Goal: Task Accomplishment & Management: Complete application form

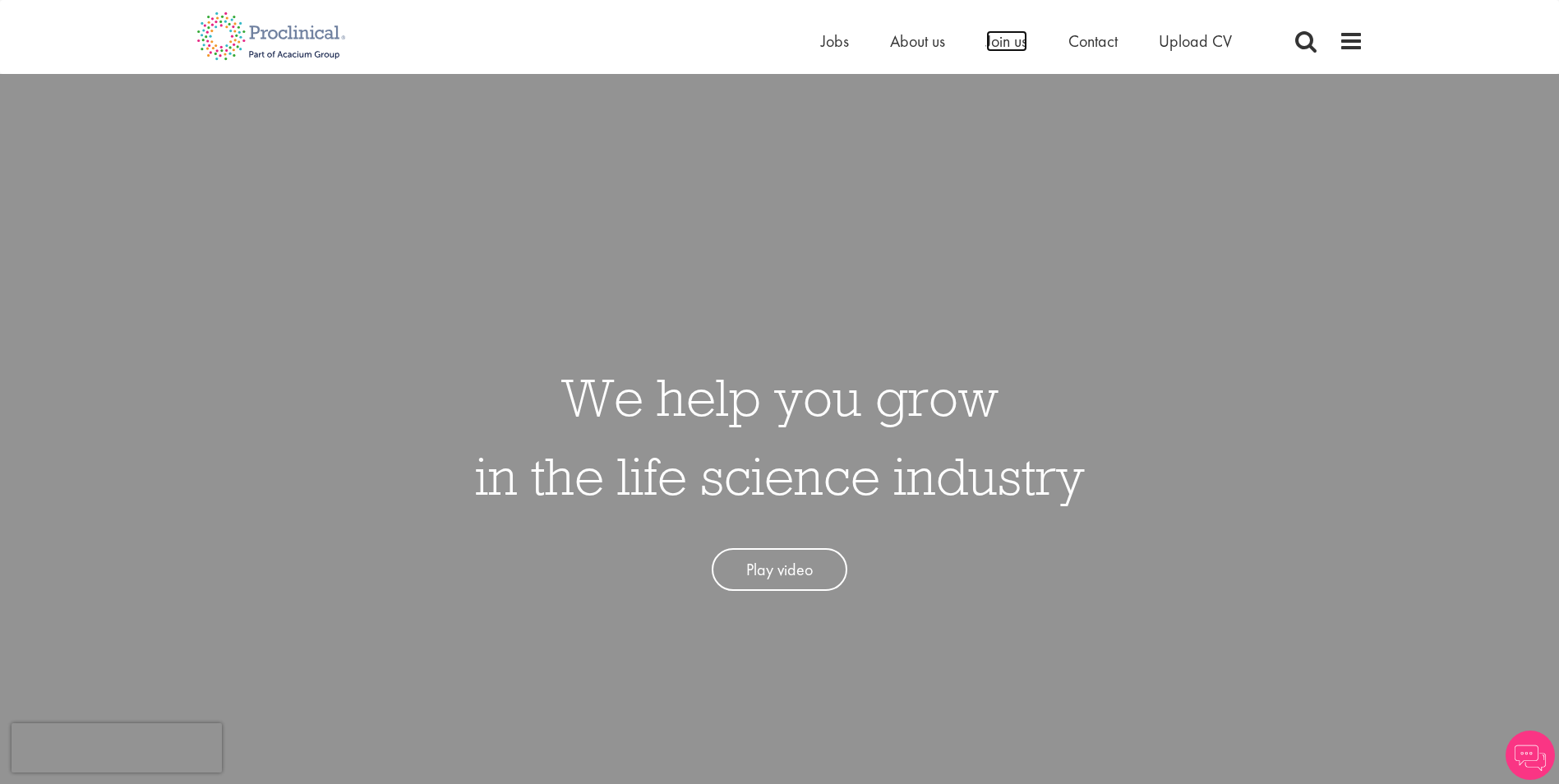
click at [1002, 45] on span "Join us" at bounding box center [1006, 41] width 41 height 21
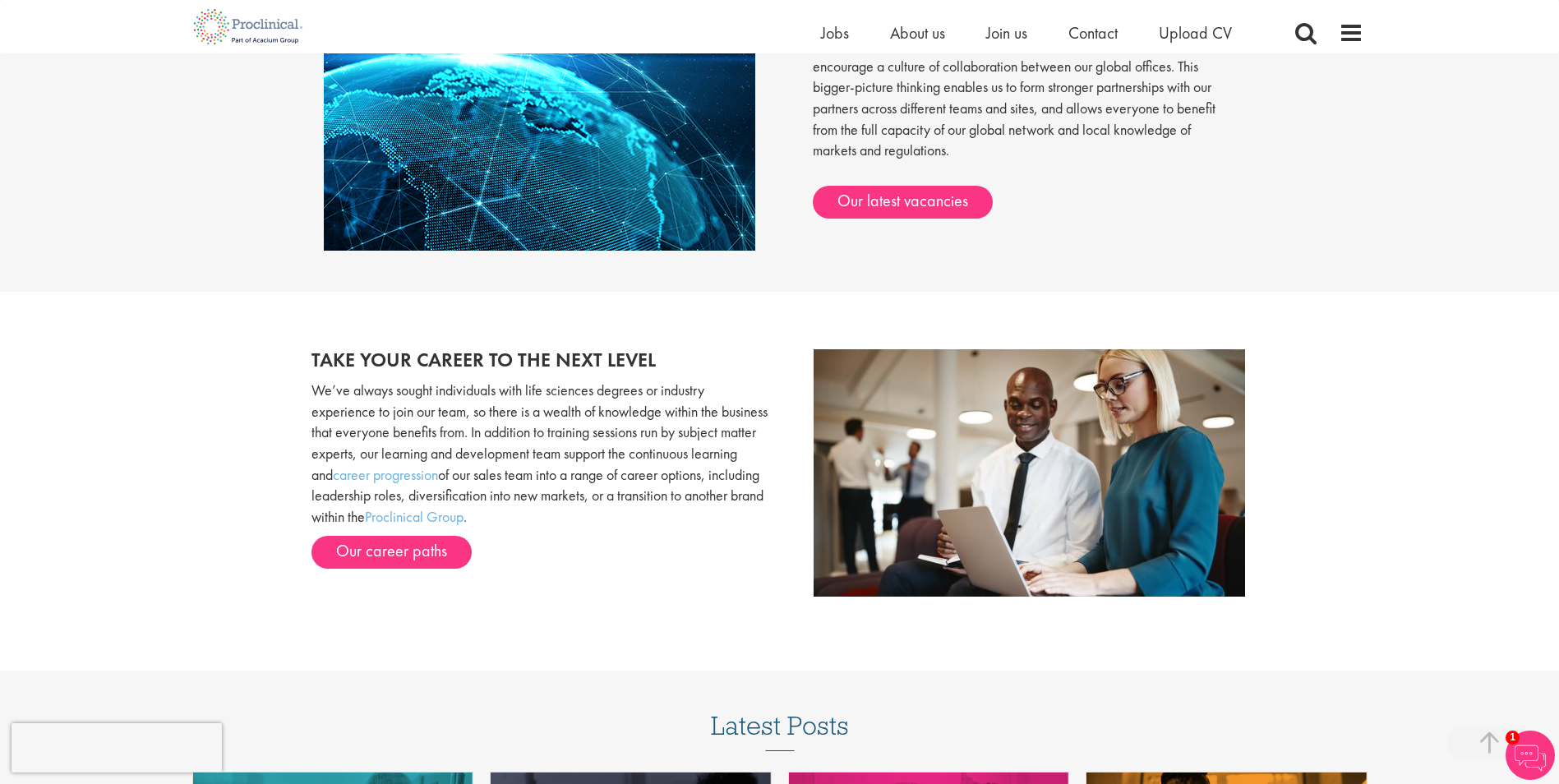
scroll to position [1522, 0]
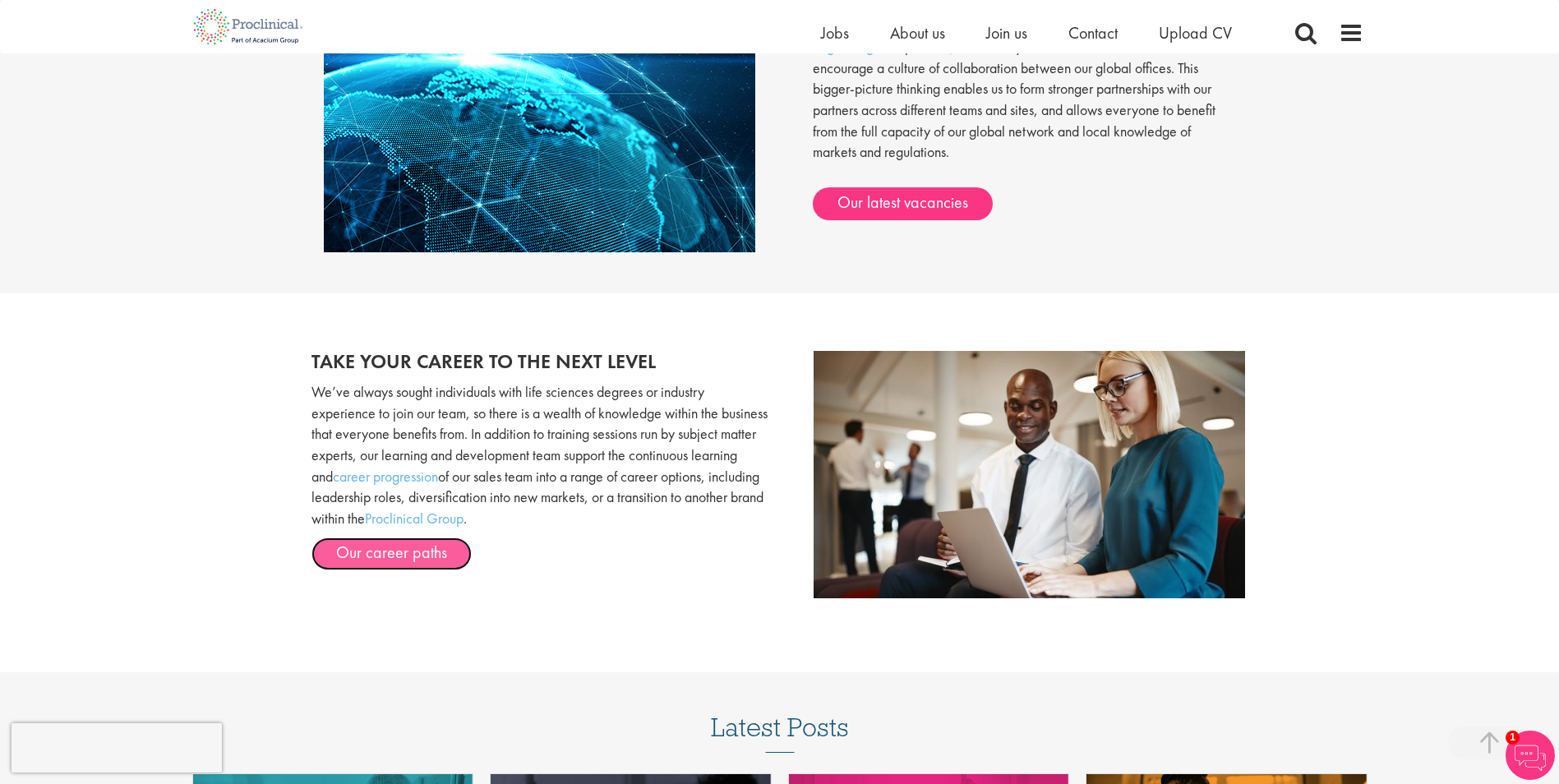
click at [332, 543] on link "Our career paths" at bounding box center [391, 553] width 161 height 33
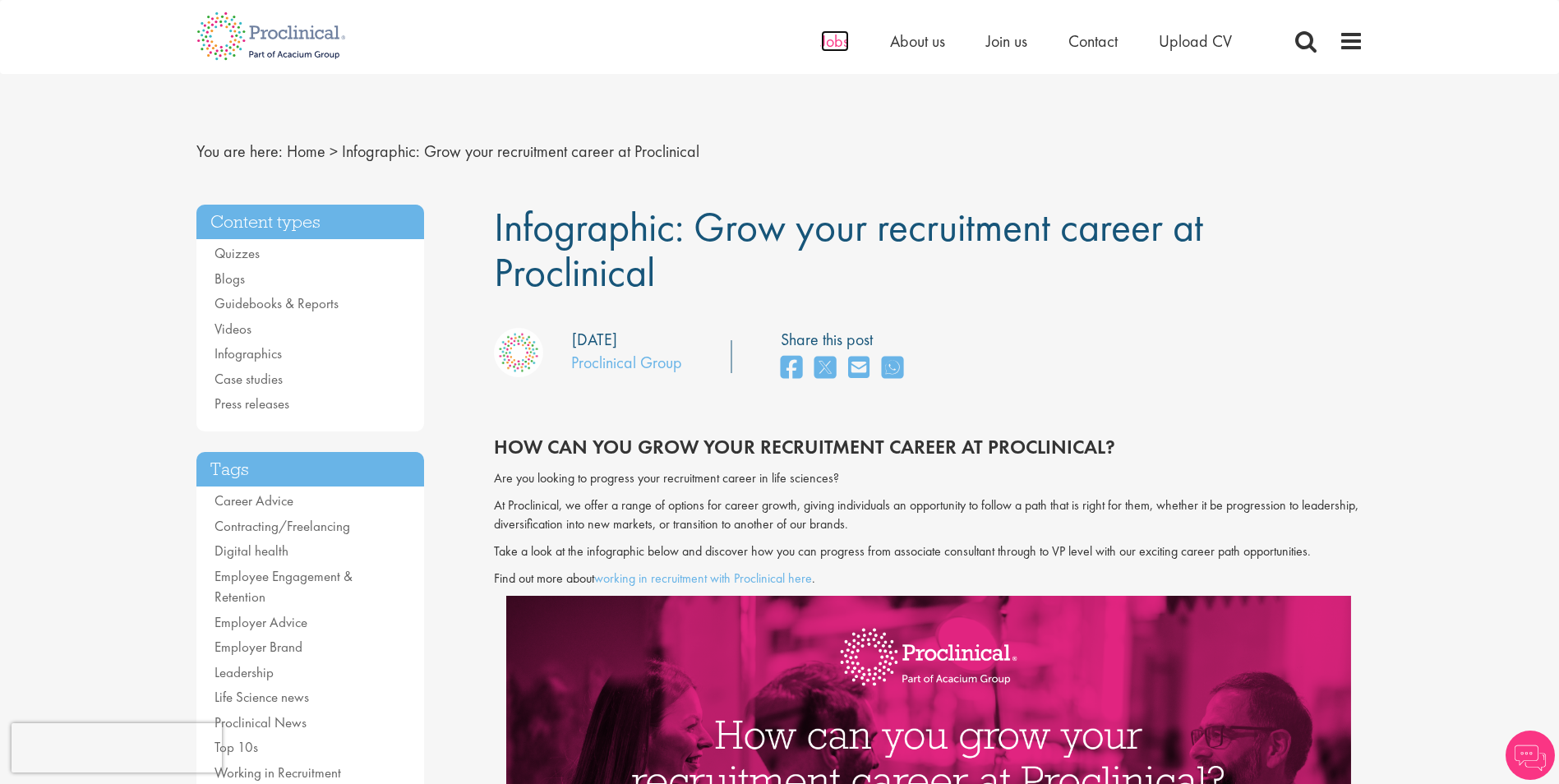
click at [827, 45] on span "Jobs" at bounding box center [834, 41] width 28 height 21
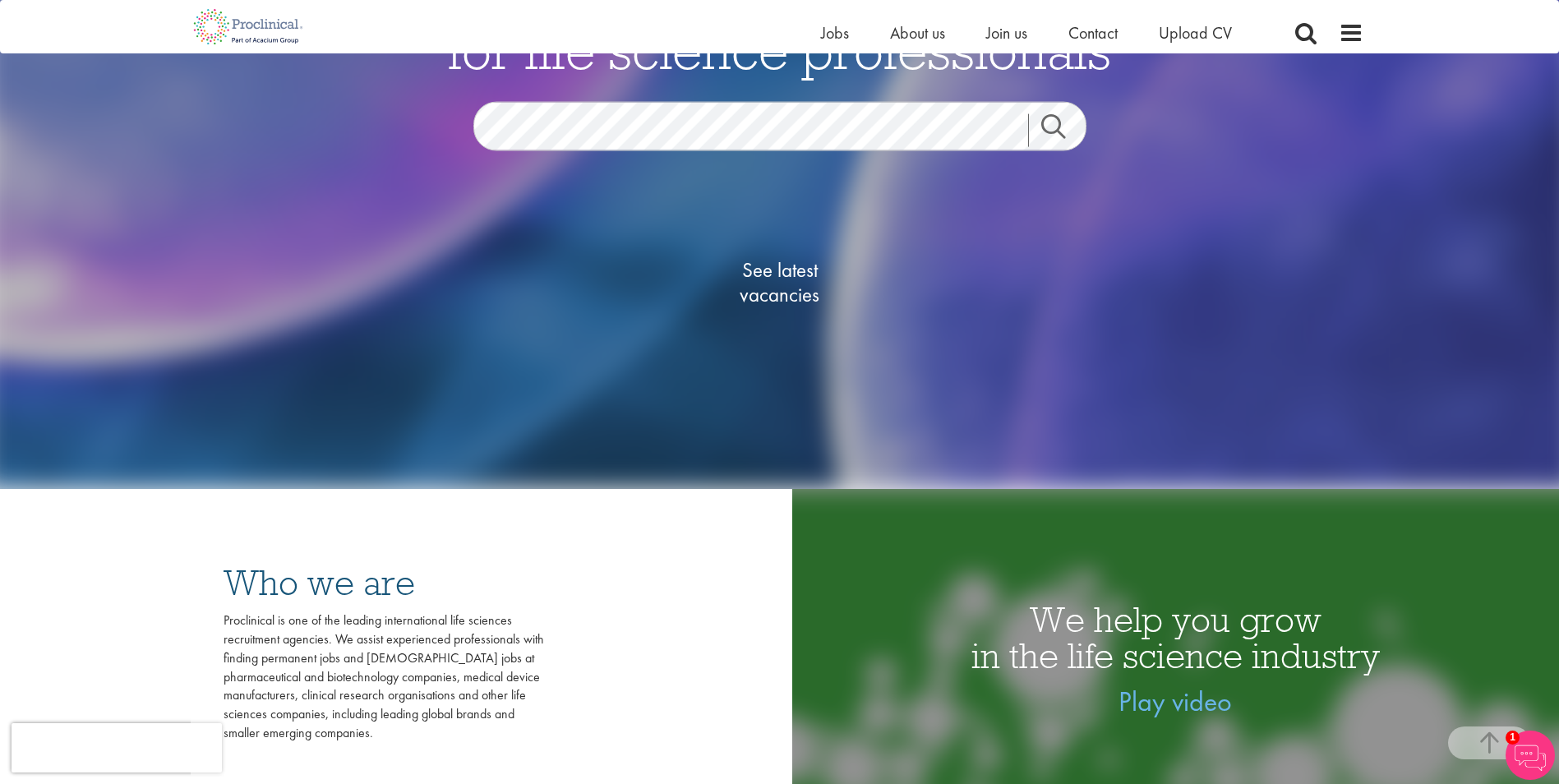
scroll to position [247, 0]
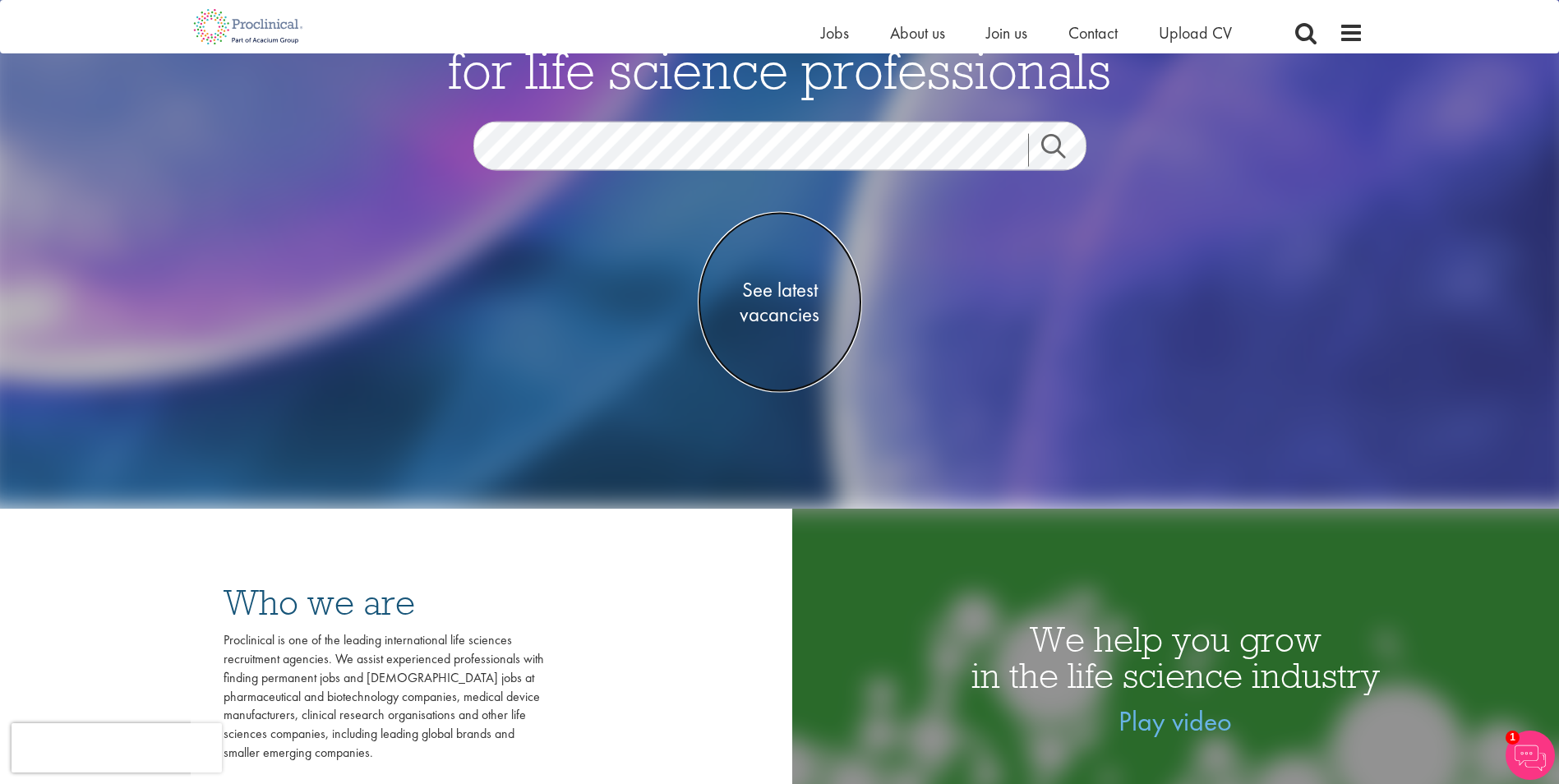
click at [773, 295] on span "See latest vacancies" at bounding box center [780, 301] width 164 height 49
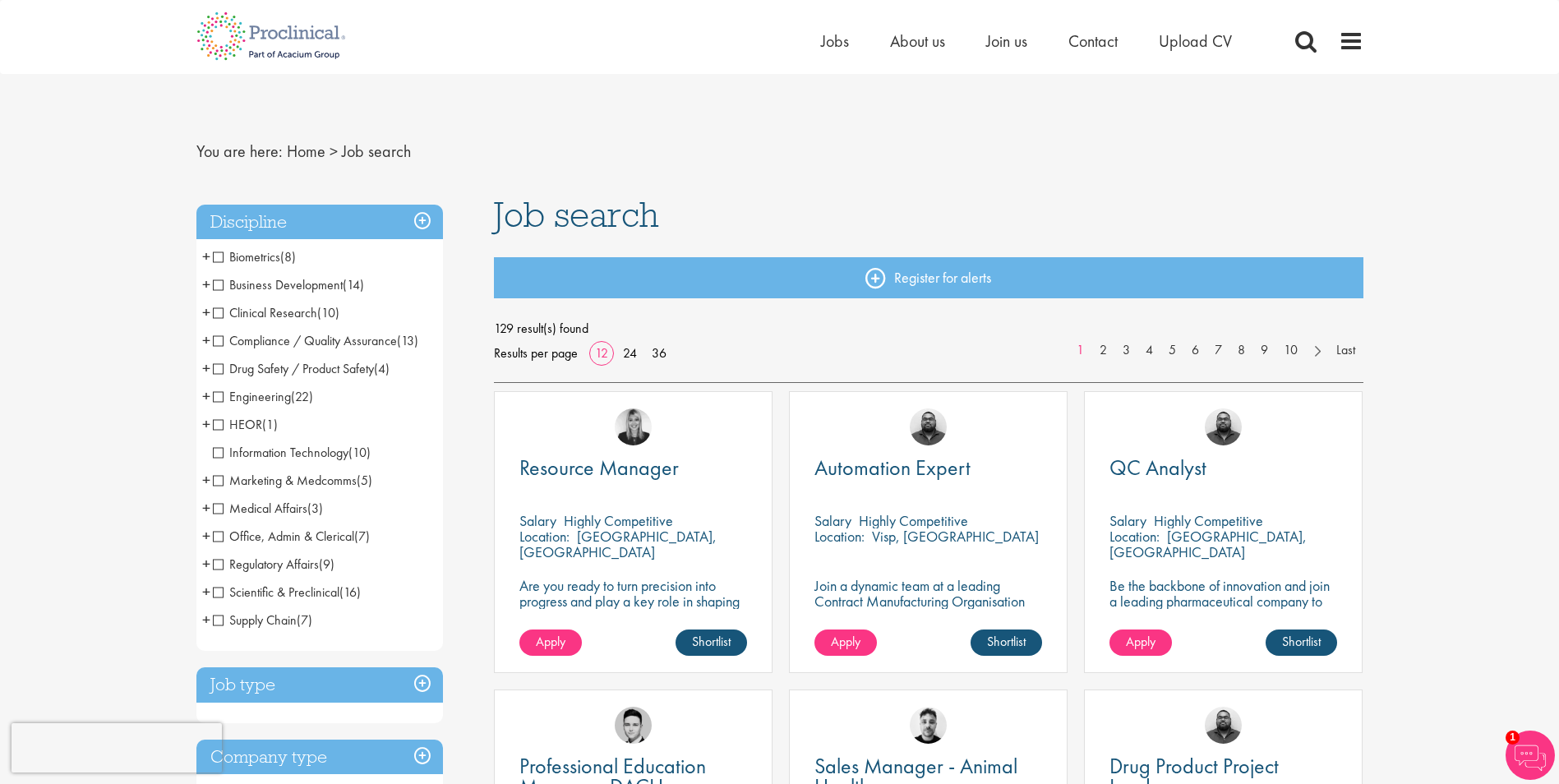
click at [357, 584] on span "(16)" at bounding box center [350, 592] width 21 height 17
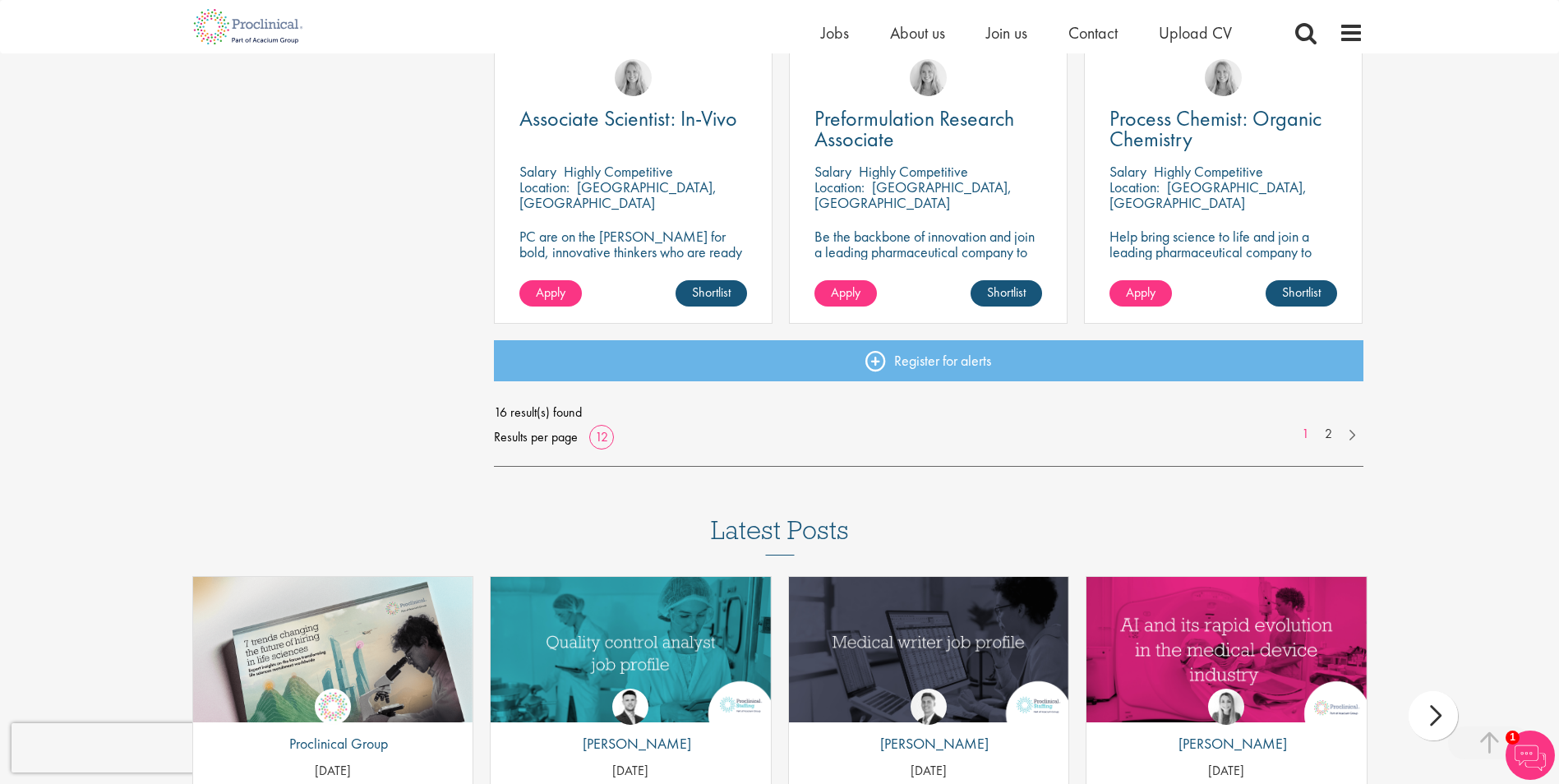
scroll to position [1233, 0]
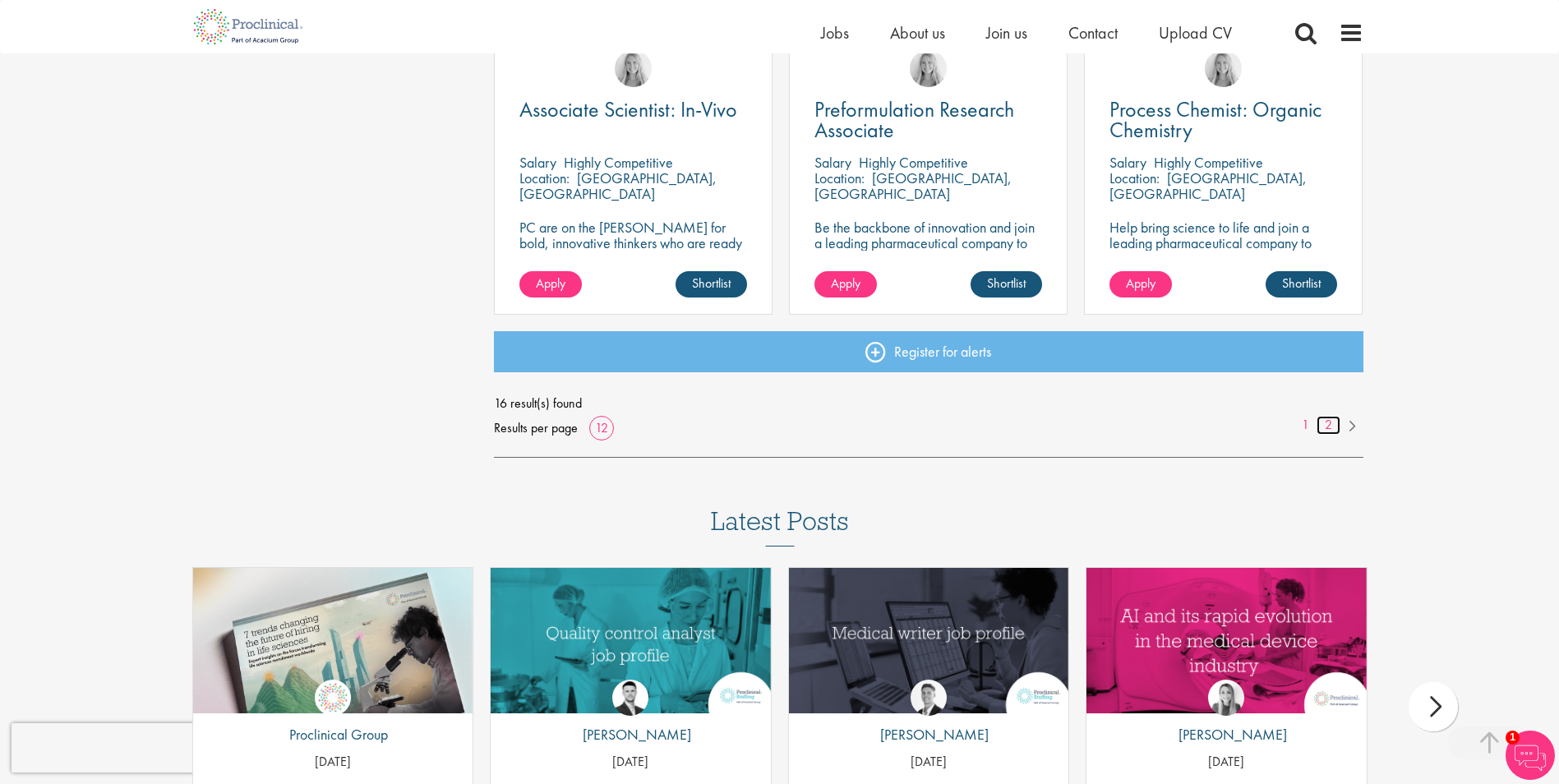
click at [1326, 423] on link "2" at bounding box center [1328, 426] width 24 height 19
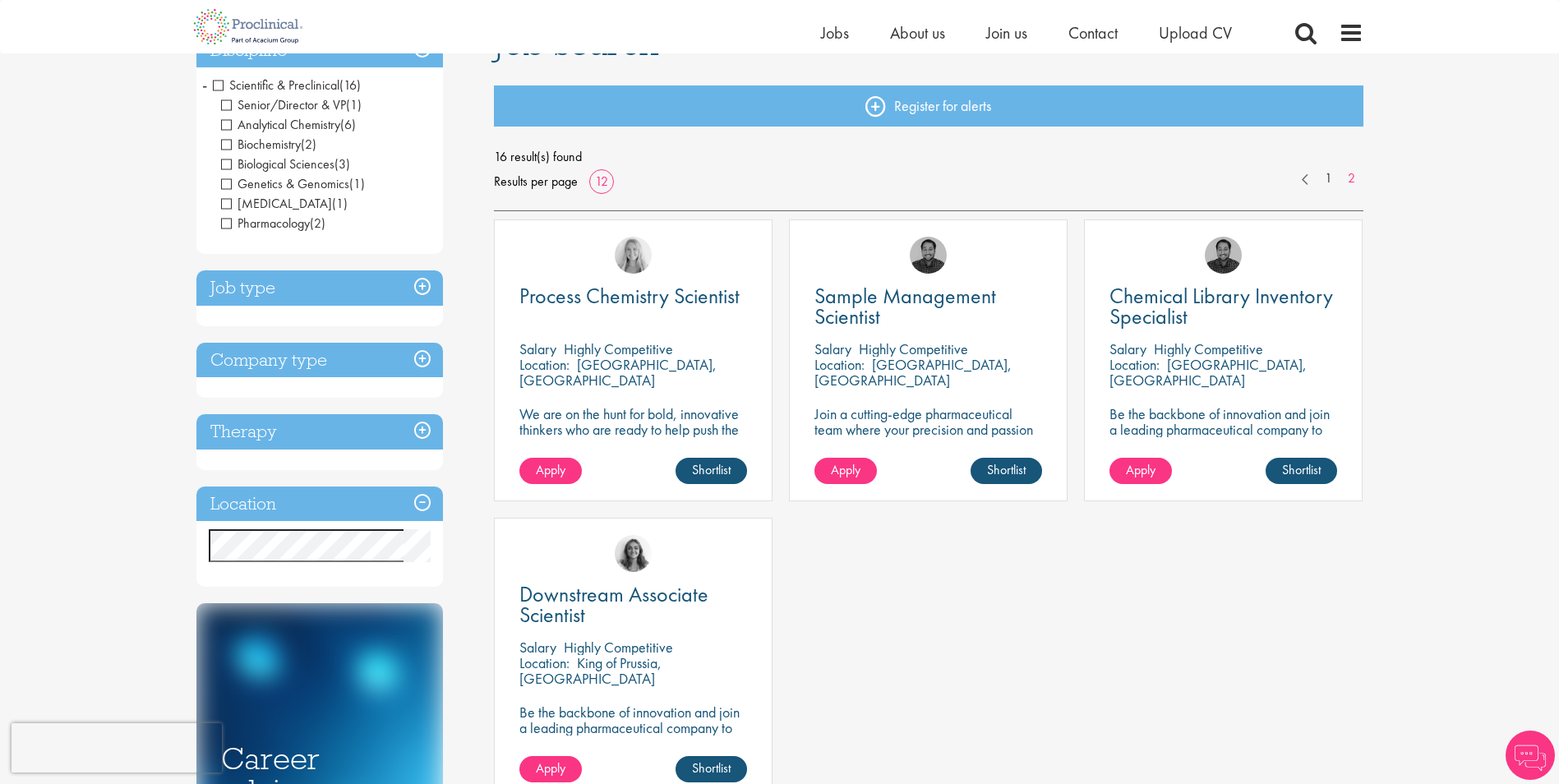
scroll to position [164, 0]
